Goal: Task Accomplishment & Management: Manage account settings

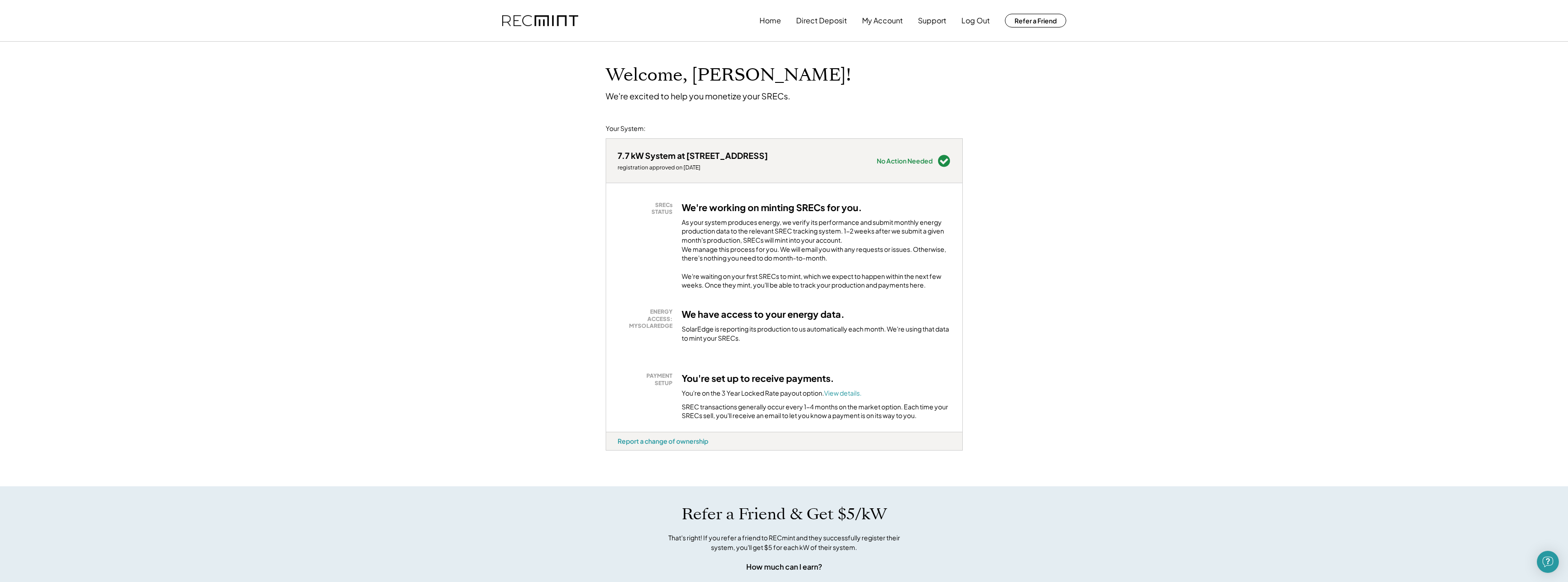
drag, startPoint x: 470, startPoint y: 379, endPoint x: 422, endPoint y: 161, distance: 223.2
click at [661, 330] on div "ENERGY ACCESS: MYSOLAREDGE" at bounding box center [648, 319] width 51 height 21
click at [750, 335] on div "SolarEdge is reporting its production to us automatically each month. We're usi…" at bounding box center [816, 334] width 269 height 18
click at [838, 397] on font "View details." at bounding box center [842, 393] width 38 height 8
click at [903, 161] on div "No Action Needed" at bounding box center [904, 161] width 56 height 6
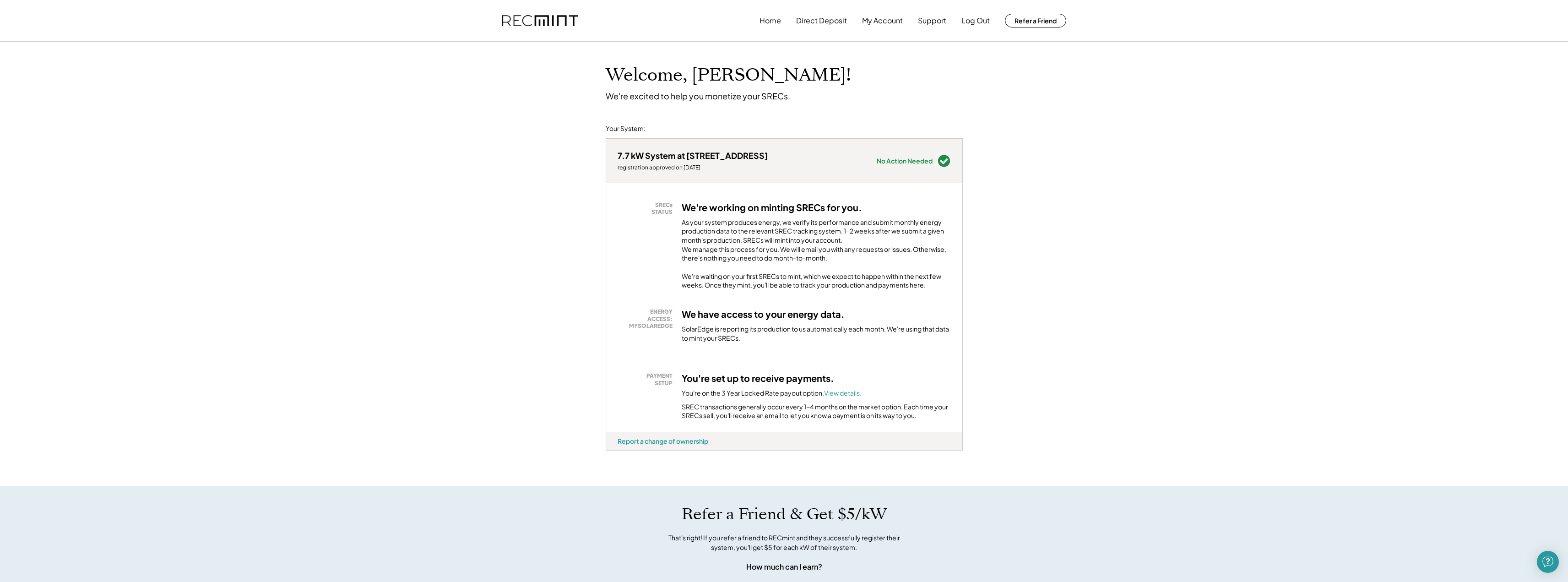
drag, startPoint x: 652, startPoint y: 158, endPoint x: 645, endPoint y: 166, distance: 10.6
click at [651, 158] on div "7.7 kW System at [STREET_ADDRESS]" at bounding box center [693, 156] width 150 height 11
click at [694, 213] on div "We're working on minting SRECs for you. As your system produces energy, we veri…" at bounding box center [816, 245] width 269 height 88
click at [732, 257] on div "As your system produces energy, we verify its performance and submit monthly en…" at bounding box center [816, 242] width 269 height 50
click at [889, 23] on button "My Account" at bounding box center [882, 21] width 41 height 18
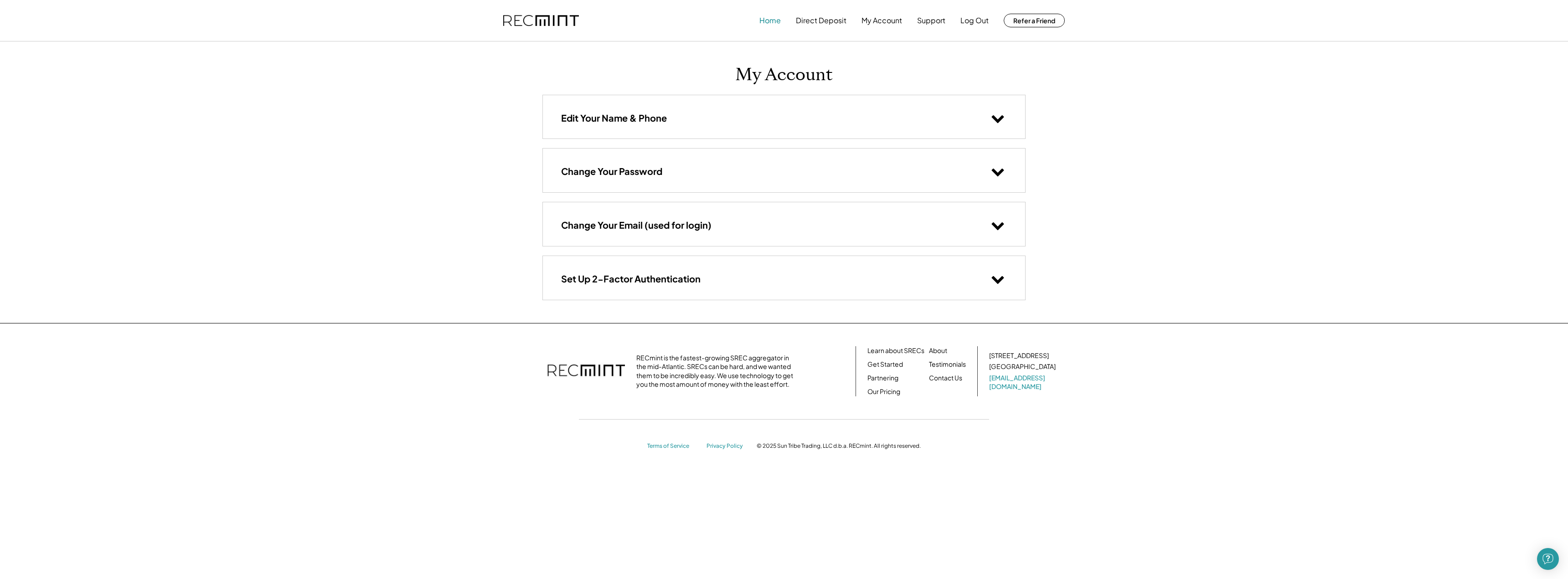
click at [766, 21] on button "Home" at bounding box center [770, 21] width 21 height 18
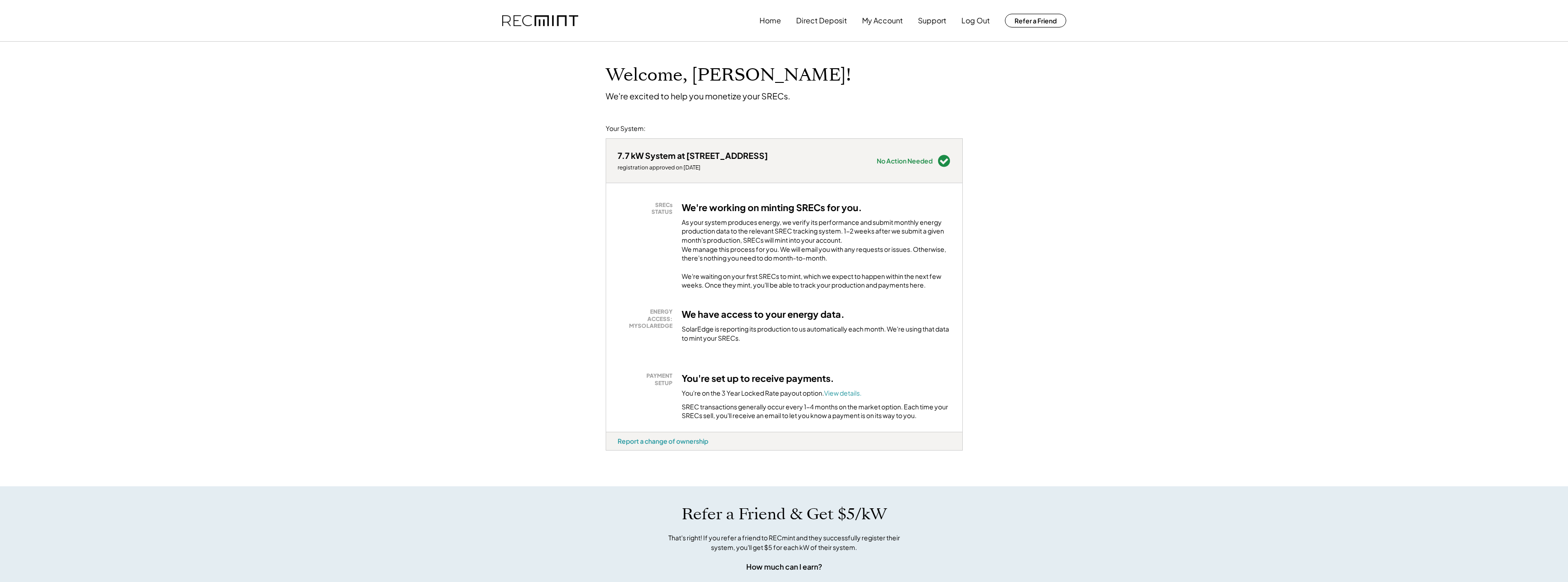
click at [917, 161] on div "No Action Needed" at bounding box center [904, 161] width 56 height 6
click at [929, 162] on div "No Action Needed" at bounding box center [904, 161] width 56 height 6
click at [687, 162] on div "7.7 kW System at 11 W Big Sky Dr registration approved on [DATE]" at bounding box center [693, 160] width 150 height 21
click at [636, 164] on div "registration approved on [DATE]" at bounding box center [693, 168] width 150 height 8
click at [625, 133] on div "7.7 kW System at 11 W Big Sky Dr registration approved on [DATE] Needs Attentio…" at bounding box center [784, 310] width 357 height 353
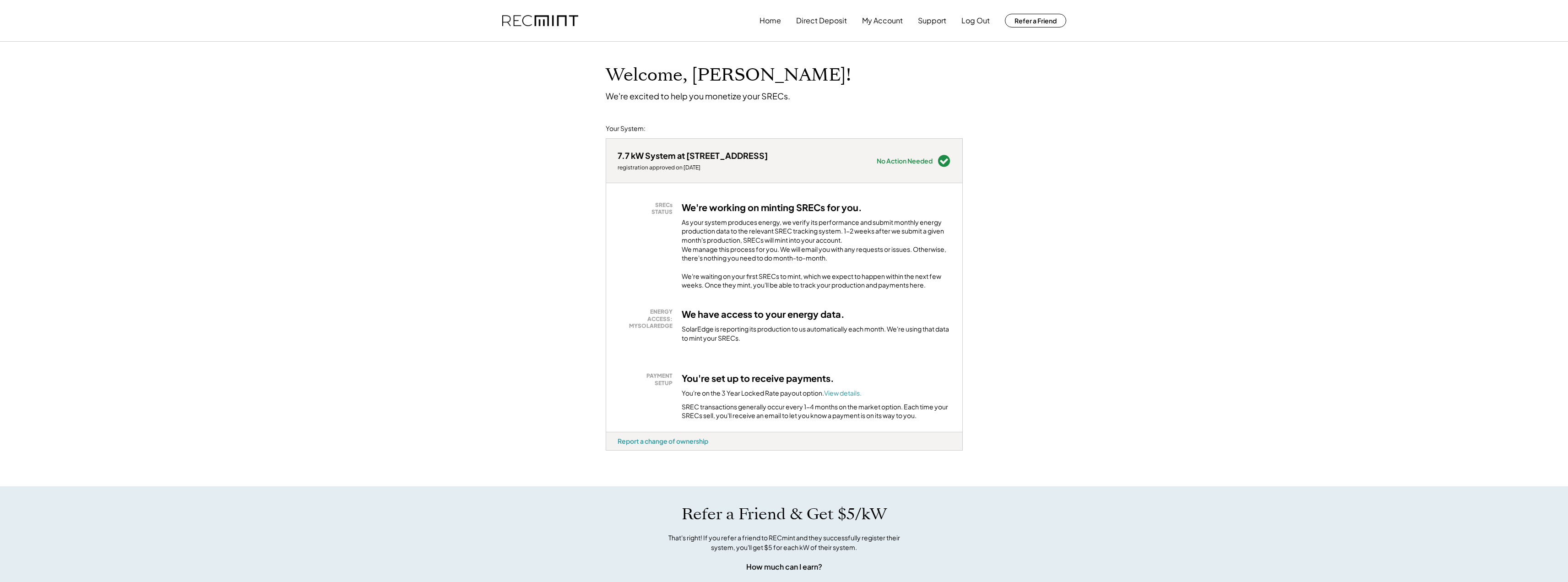
drag, startPoint x: 515, startPoint y: 343, endPoint x: 440, endPoint y: 181, distance: 178.5
click at [910, 162] on div "No Action Needed" at bounding box center [904, 161] width 56 height 6
click at [761, 343] on div "SolarEdge is reporting its production to us automatically each month. We're usi…" at bounding box center [816, 334] width 269 height 18
drag, startPoint x: 543, startPoint y: 332, endPoint x: 478, endPoint y: 160, distance: 183.9
click at [946, 162] on icon at bounding box center [944, 161] width 14 height 14
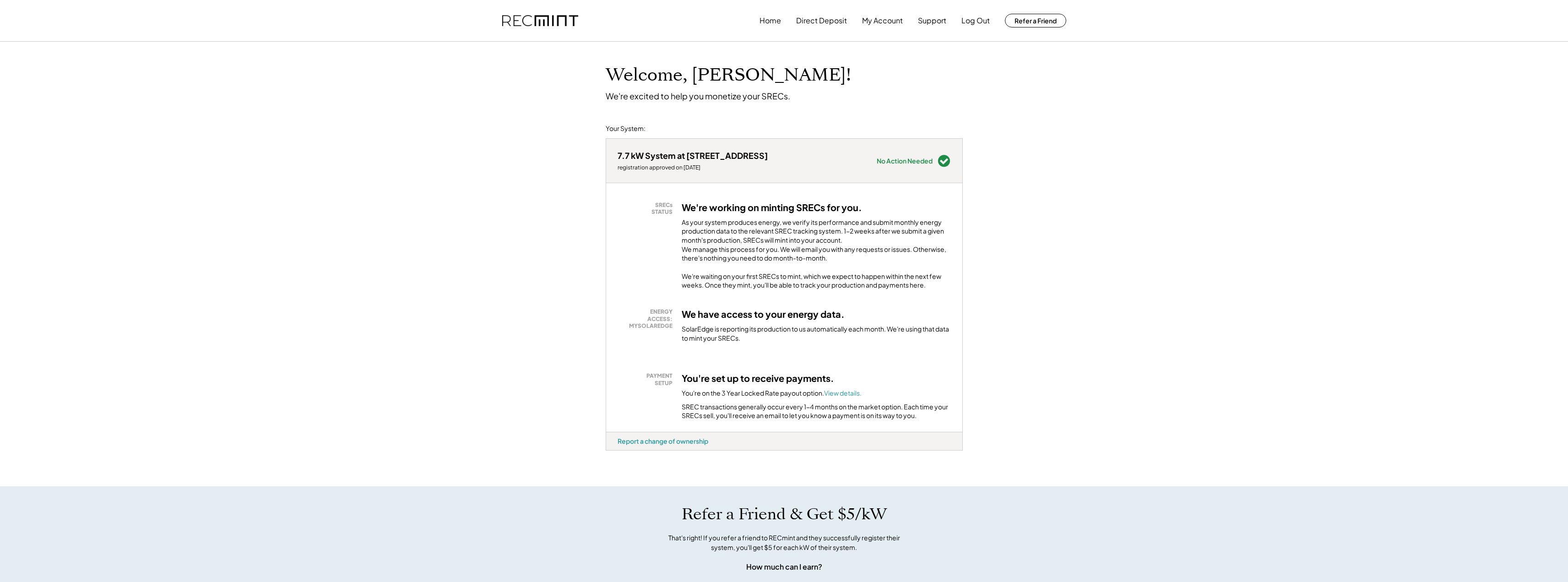
click at [884, 151] on div "7.7 kW System at 11 W Big Sky Dr registration approved on [DATE] Needs Attentio…" at bounding box center [784, 160] width 356 height 44
click at [900, 161] on div "No Action Needed" at bounding box center [904, 161] width 56 height 6
click at [901, 161] on div "No Action Needed" at bounding box center [904, 161] width 56 height 6
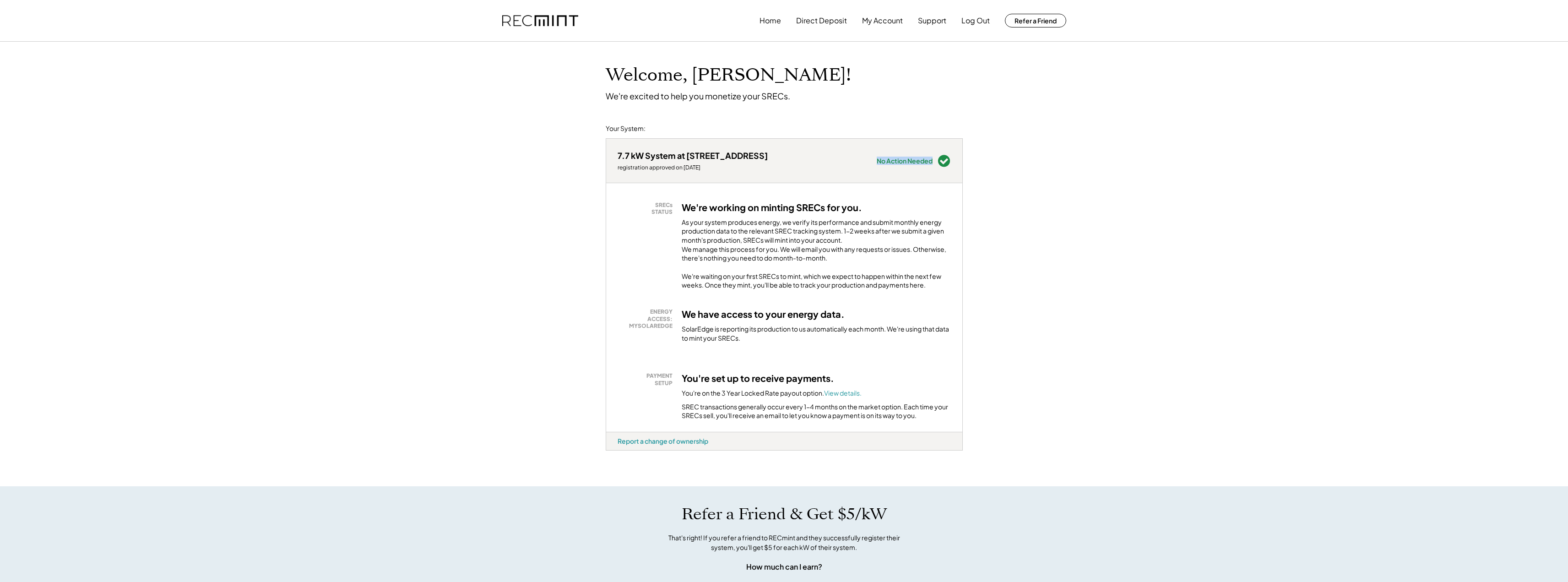
click at [929, 155] on div "No Action Needed" at bounding box center [914, 161] width 74 height 14
click at [799, 143] on div "7.7 kW System at 11 W Big Sky Dr registration approved on [DATE] Needs Attentio…" at bounding box center [784, 160] width 356 height 44
click at [713, 222] on div "As your system produces energy, we verify its performance and submit monthly en…" at bounding box center [816, 242] width 269 height 50
click at [660, 209] on div "SRECs STATUS" at bounding box center [648, 209] width 51 height 15
click at [687, 236] on div "As your system produces energy, we verify its performance and submit monthly en…" at bounding box center [816, 242] width 269 height 50
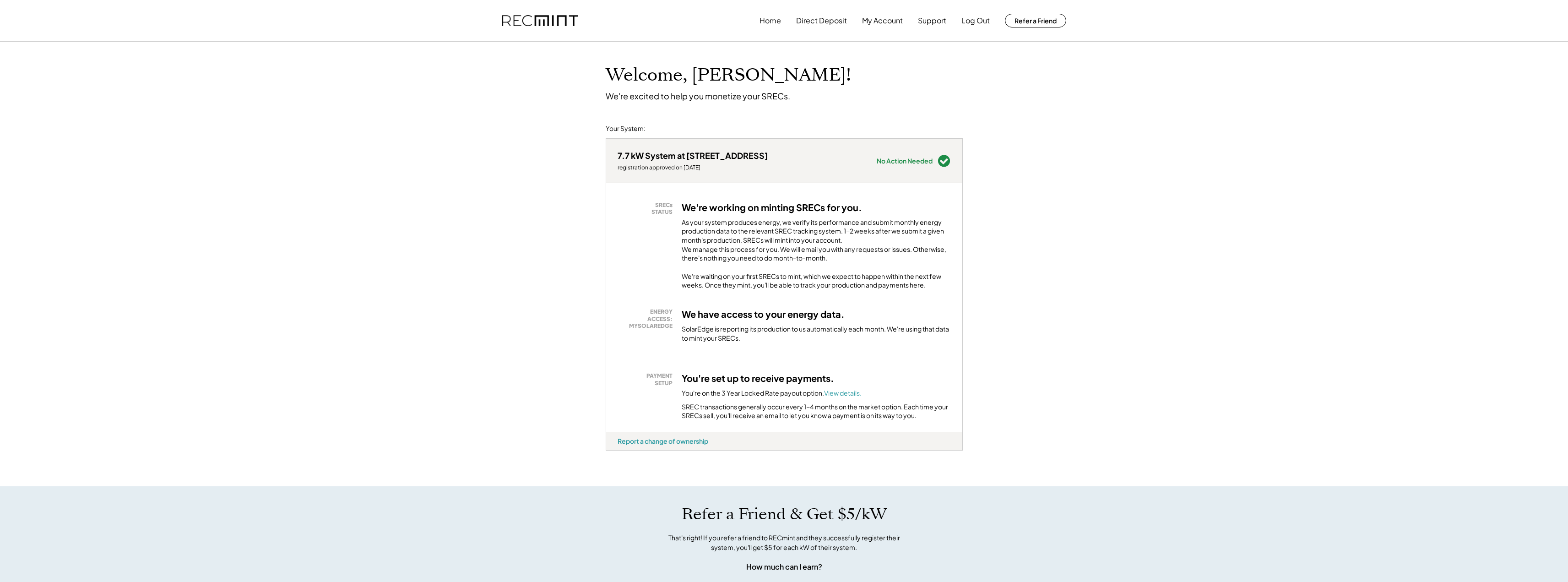
click at [655, 323] on div "ENERGY ACCESS: MYSOLAREDGE" at bounding box center [648, 319] width 51 height 21
click at [668, 330] on div "ENERGY ACCESS: MYSOLAREDGE" at bounding box center [648, 319] width 51 height 21
click at [682, 337] on div "SolarEdge is reporting its production to us automatically each month. We're usi…" at bounding box center [816, 334] width 269 height 18
click at [656, 386] on div "PAYMENT SETUP" at bounding box center [648, 380] width 51 height 15
drag, startPoint x: 668, startPoint y: 387, endPoint x: 689, endPoint y: 391, distance: 21.4
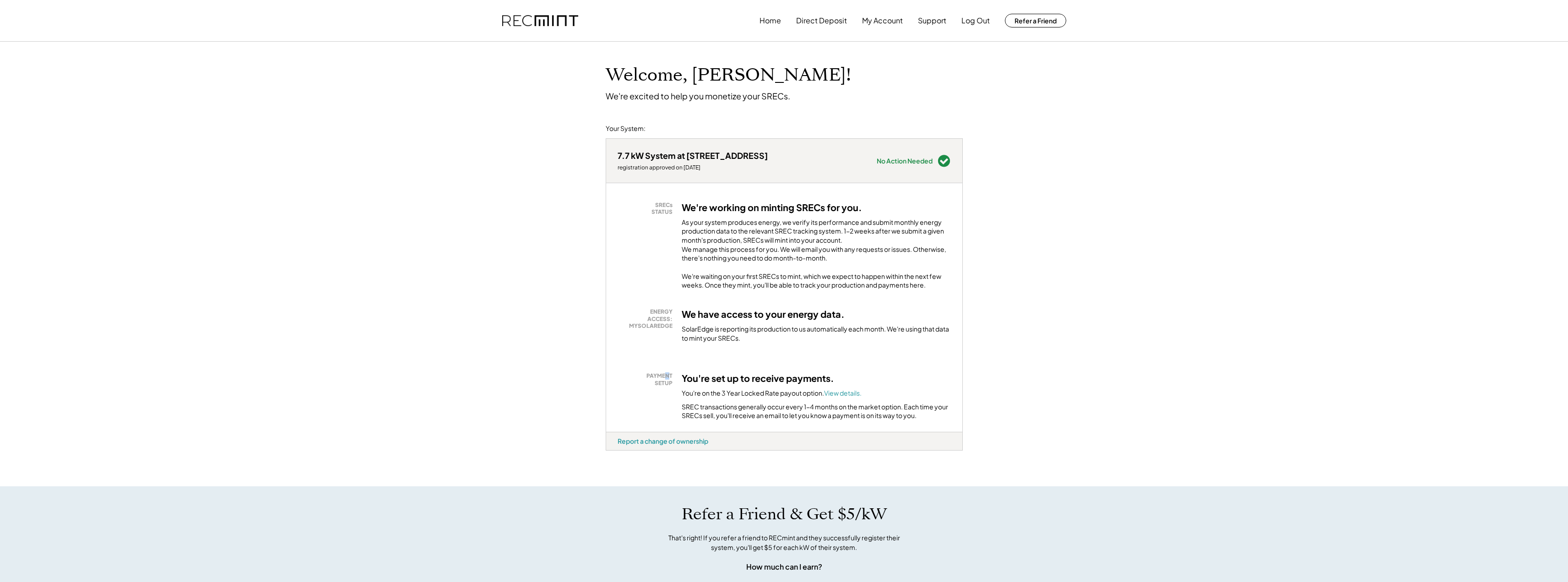
click at [672, 386] on div "PAYMENT SETUP" at bounding box center [648, 380] width 51 height 15
click at [689, 384] on h3 "You're set up to receive payments." at bounding box center [758, 379] width 153 height 12
click at [717, 414] on div "SREC transactions generally occur every 1-4 months on the market option. Each t…" at bounding box center [816, 411] width 269 height 18
drag, startPoint x: 741, startPoint y: 414, endPoint x: 709, endPoint y: 384, distance: 43.9
click at [740, 413] on div "SREC transactions generally occur every 1-4 months on the market option. Each t…" at bounding box center [816, 411] width 269 height 18
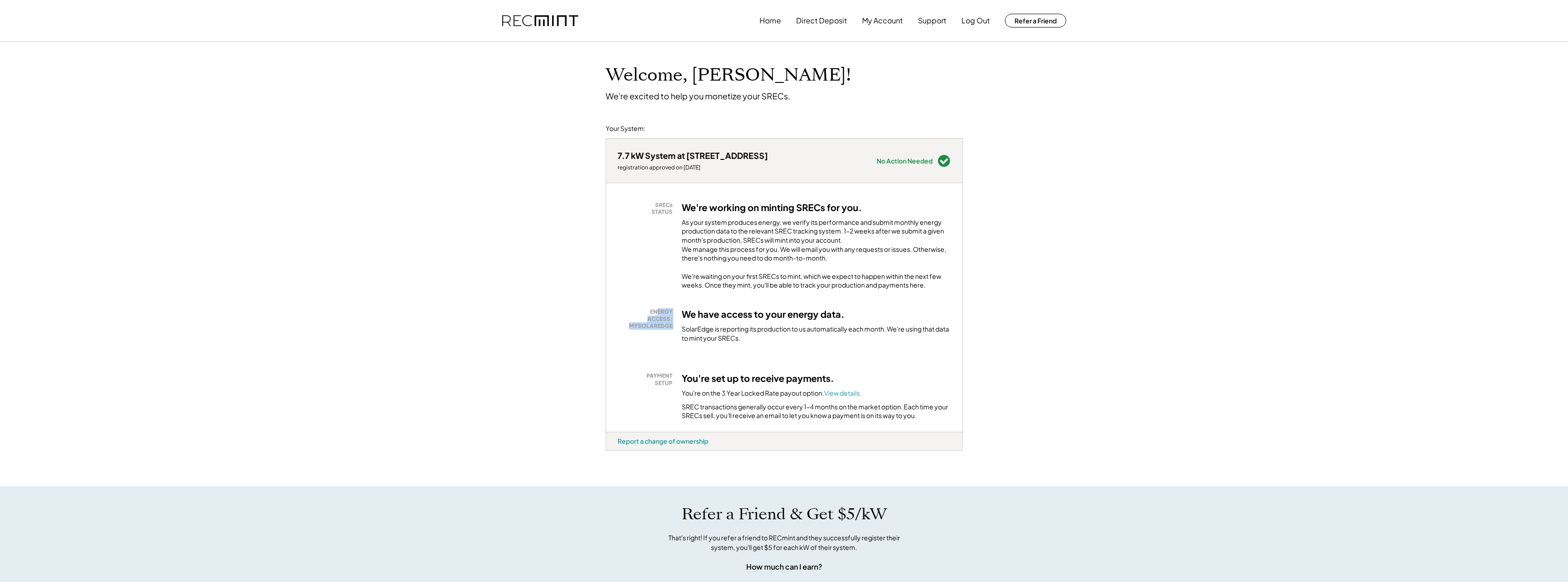
click at [656, 311] on div "SRECs STATUS We're working on minting SRECs for you. As your system produces en…" at bounding box center [784, 307] width 356 height 248
click at [481, 120] on div "Welcome, [PERSON_NAME]! We're excited to help you monetize your SRECs. Your Sys…" at bounding box center [784, 486] width 1568 height 889
click at [545, 24] on img at bounding box center [540, 21] width 76 height 12
click at [545, 23] on img at bounding box center [540, 21] width 76 height 12
click at [867, 20] on button "My Account" at bounding box center [882, 21] width 41 height 18
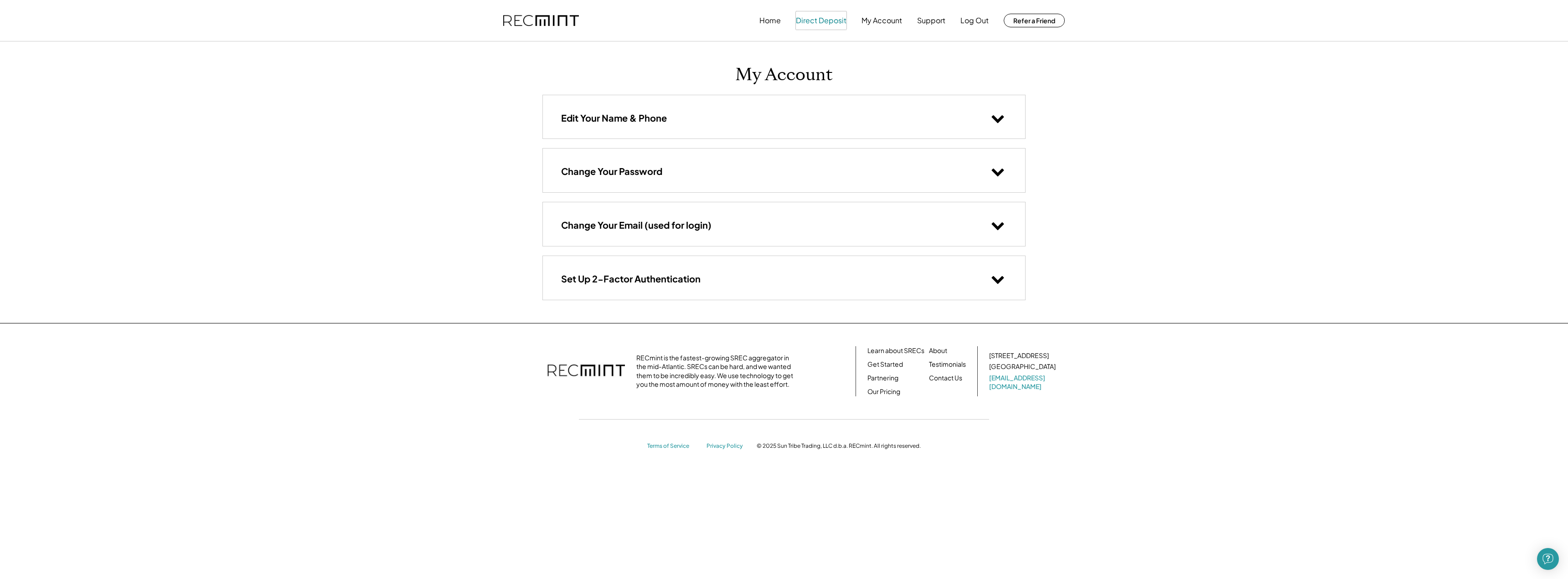
click at [822, 18] on button "Direct Deposit" at bounding box center [821, 21] width 50 height 18
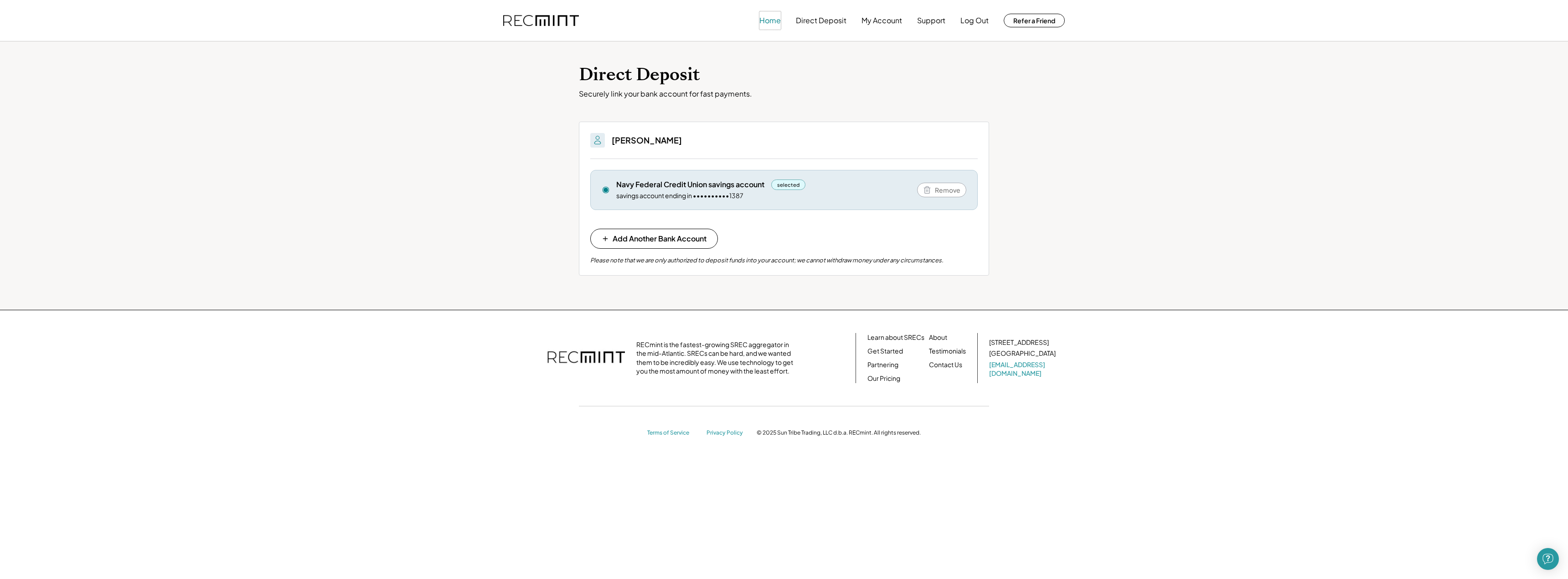
click at [770, 21] on button "Home" at bounding box center [770, 21] width 21 height 18
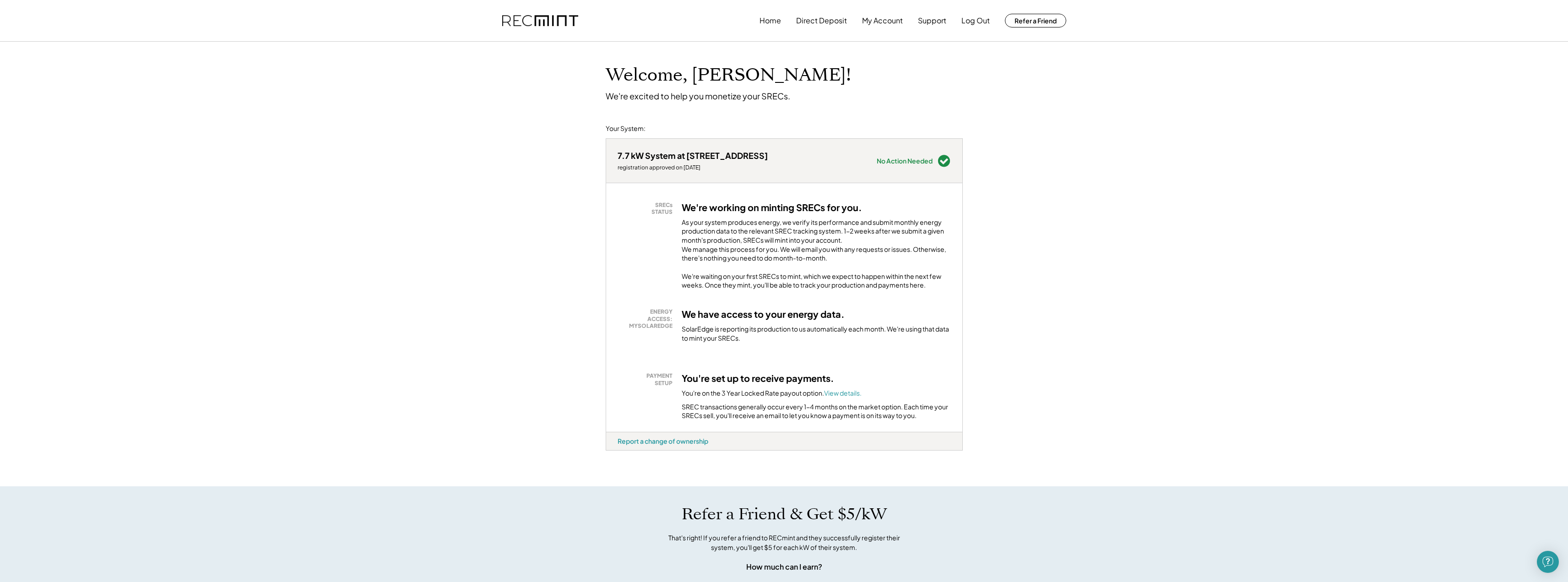
click at [940, 171] on div "7.7 kW System at 11 W Big Sky Dr registration approved on [DATE] Needs Attentio…" at bounding box center [784, 160] width 356 height 44
click at [938, 161] on use at bounding box center [944, 161] width 12 height 12
click at [1035, 161] on div "Welcome, [PERSON_NAME]! We're excited to help you monetize your SRECs. Your Sys…" at bounding box center [784, 486] width 1568 height 889
